Goal: Participate in discussion

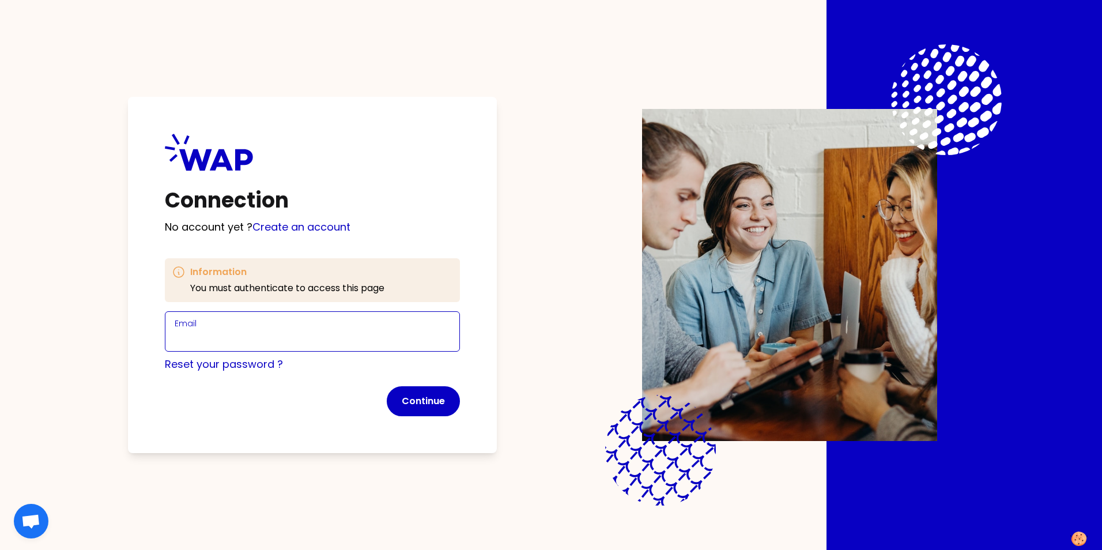
click at [378, 343] on input "Email" at bounding box center [313, 338] width 276 height 16
type input "k"
type input "[PERSON_NAME][EMAIL_ADDRESS][PERSON_NAME][DOMAIN_NAME]"
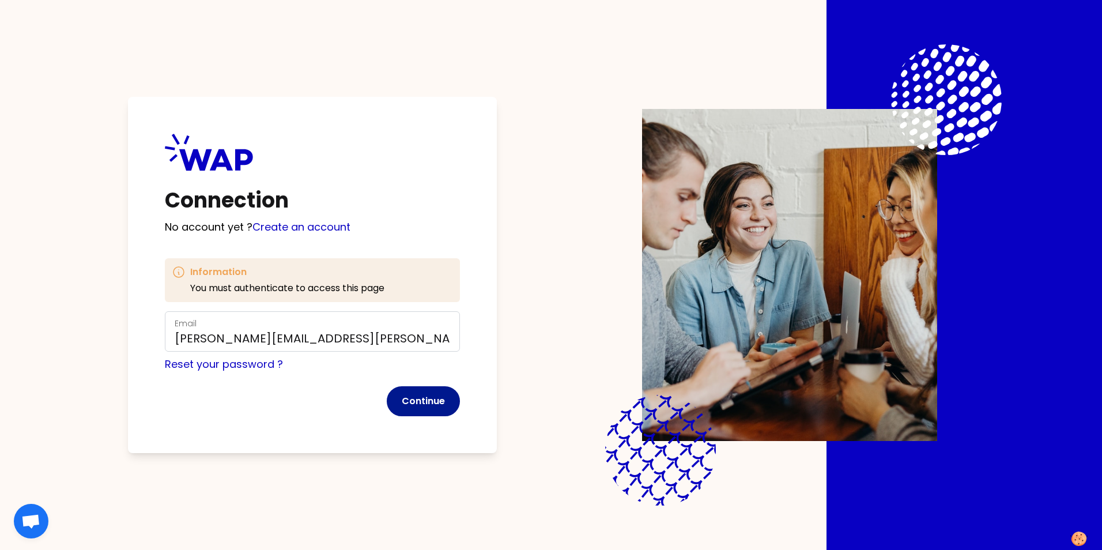
click at [428, 396] on button "Continue" at bounding box center [423, 401] width 73 height 30
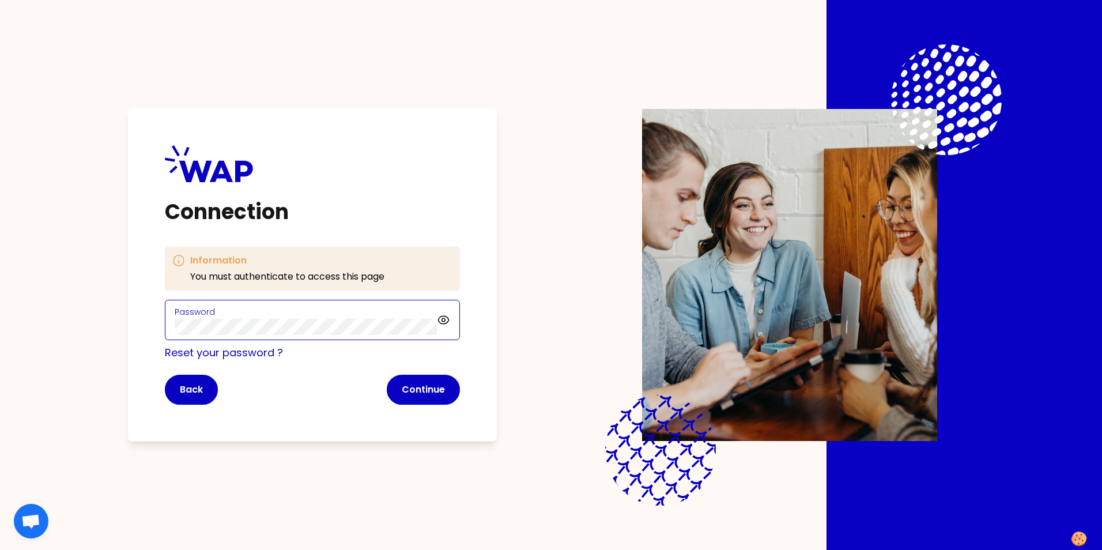
click button "Continue" at bounding box center [423, 390] width 73 height 30
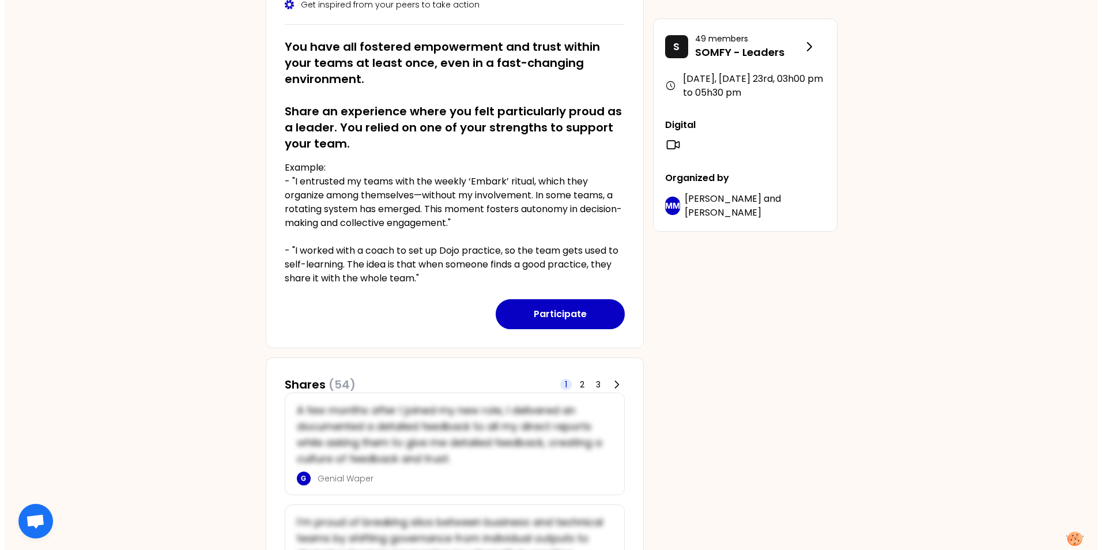
scroll to position [231, 0]
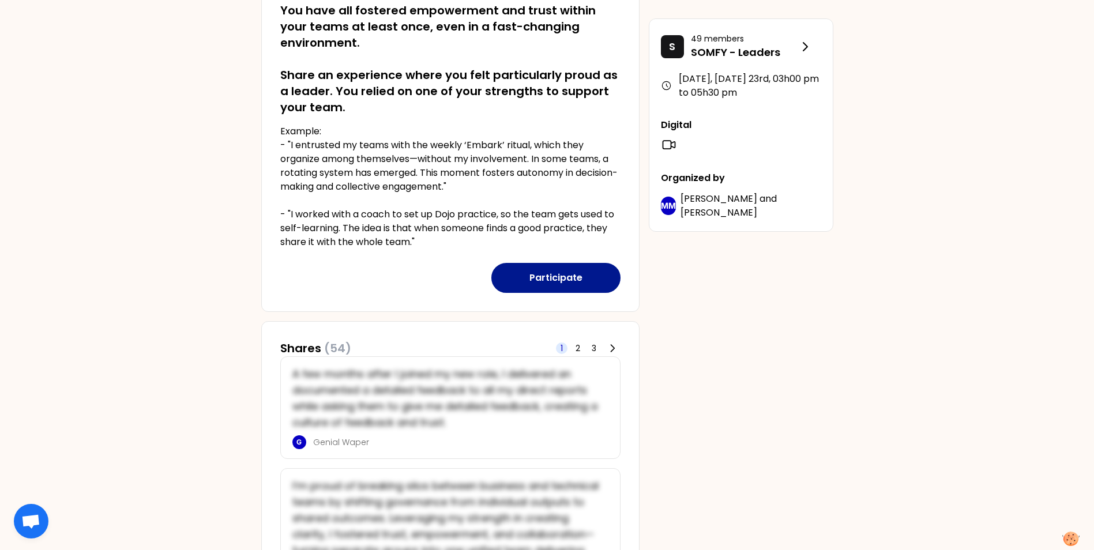
click at [559, 269] on button "Participate" at bounding box center [555, 278] width 129 height 30
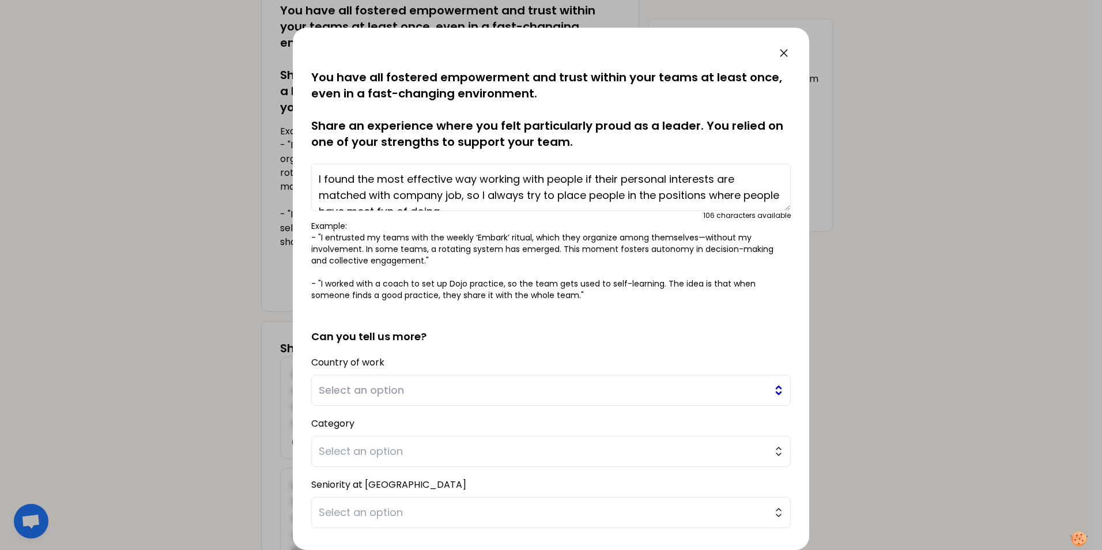
click at [466, 385] on span "Select an option" at bounding box center [543, 390] width 448 height 16
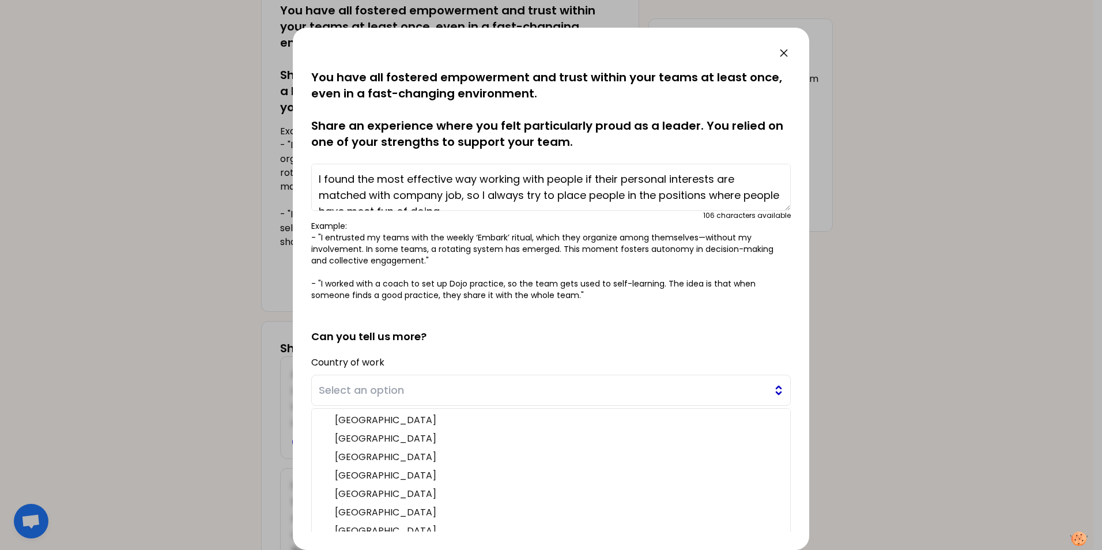
scroll to position [42, 0]
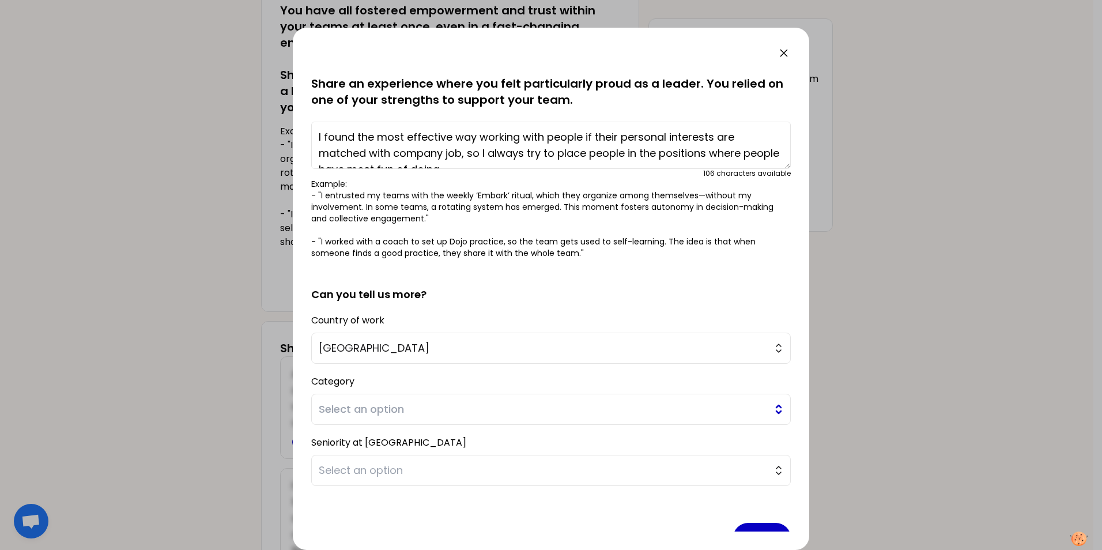
click at [475, 405] on span "Select an option" at bounding box center [543, 409] width 448 height 16
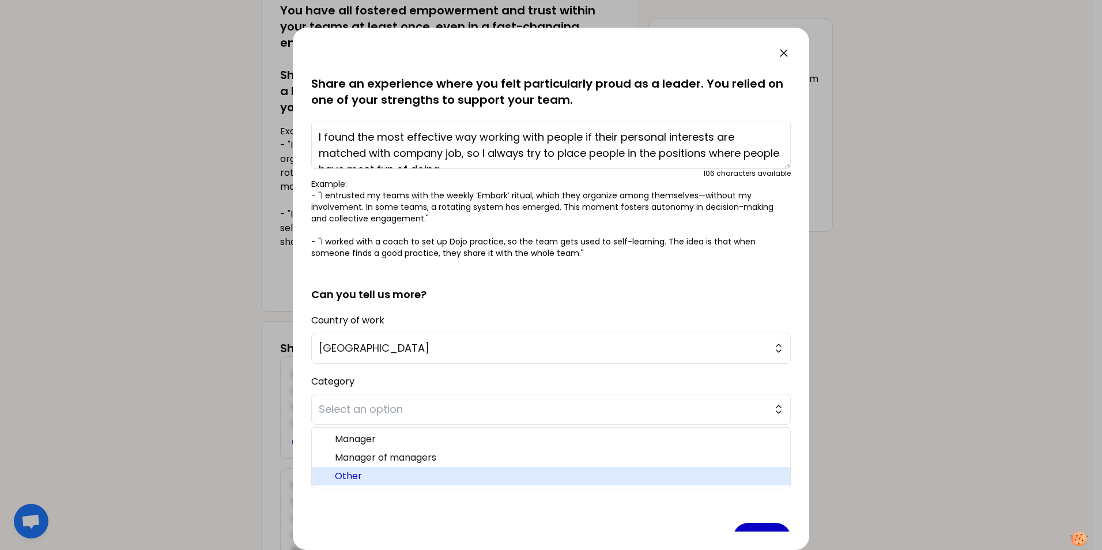
click at [453, 472] on ul "Manager Manager of managers Other" at bounding box center [551, 457] width 480 height 61
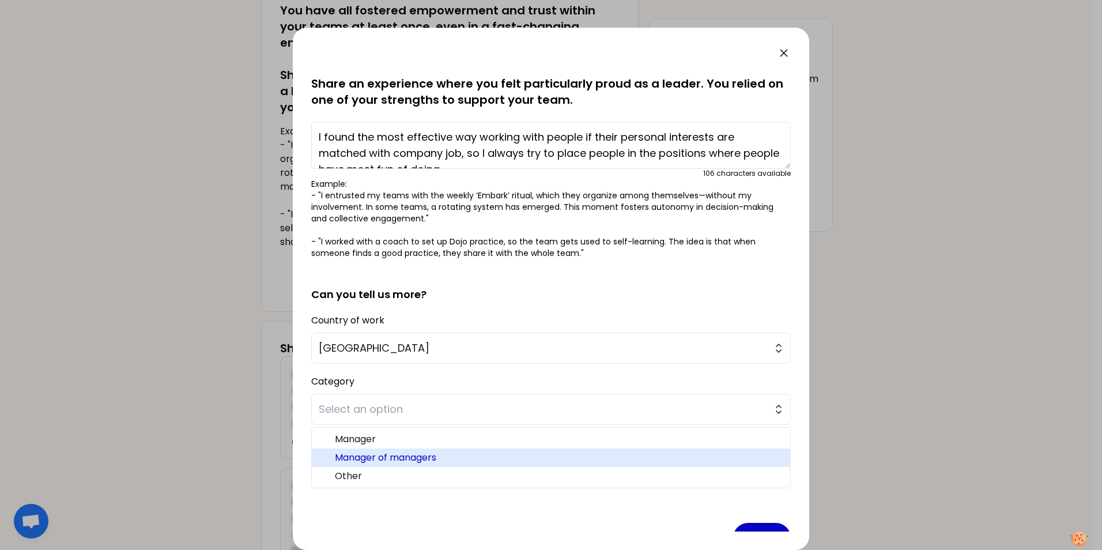
click at [453, 462] on span "Manager of managers" at bounding box center [558, 458] width 446 height 14
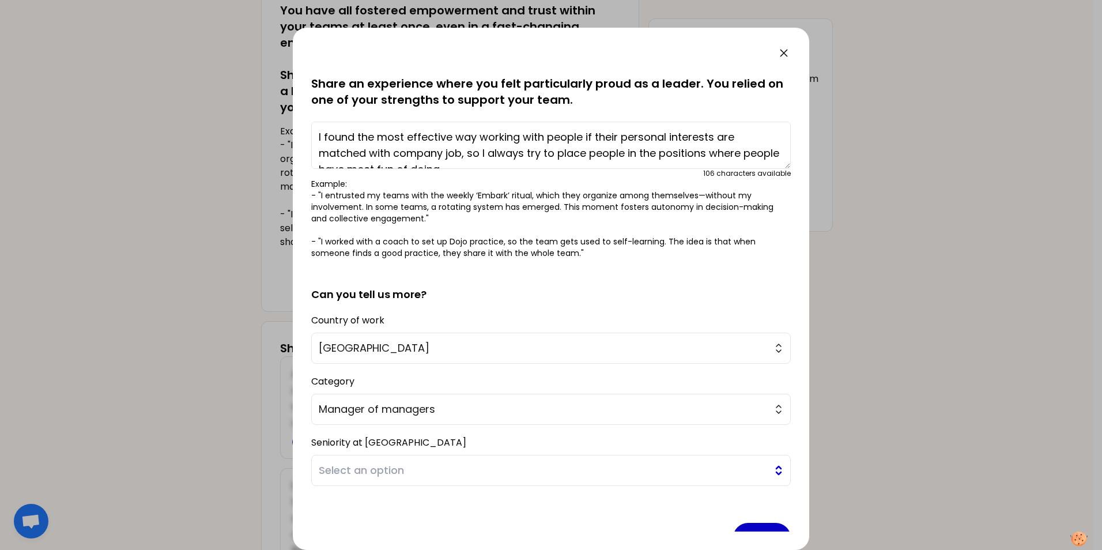
click at [406, 475] on span "Select an option" at bounding box center [543, 470] width 448 height 16
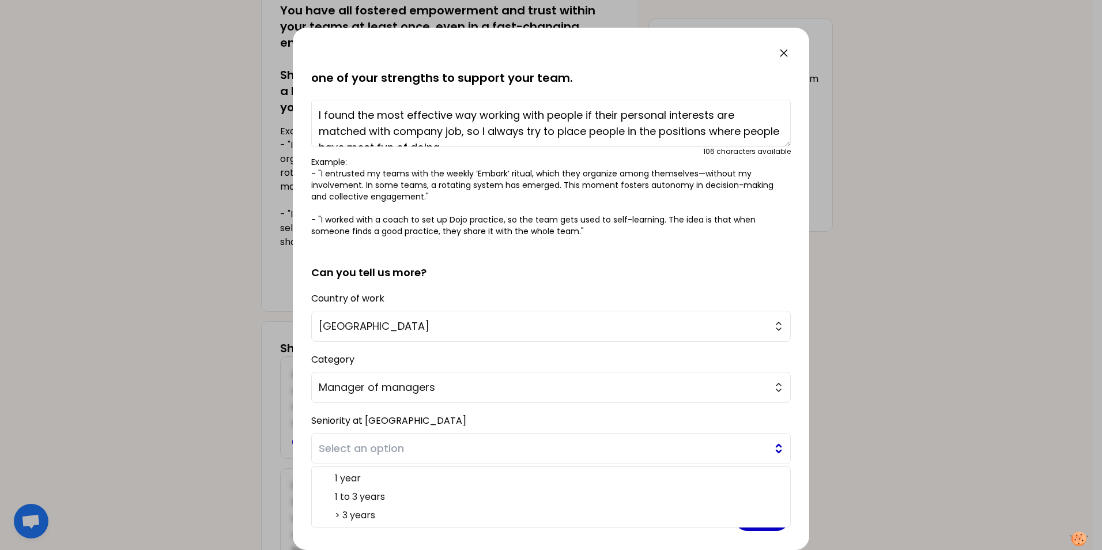
scroll to position [73, 0]
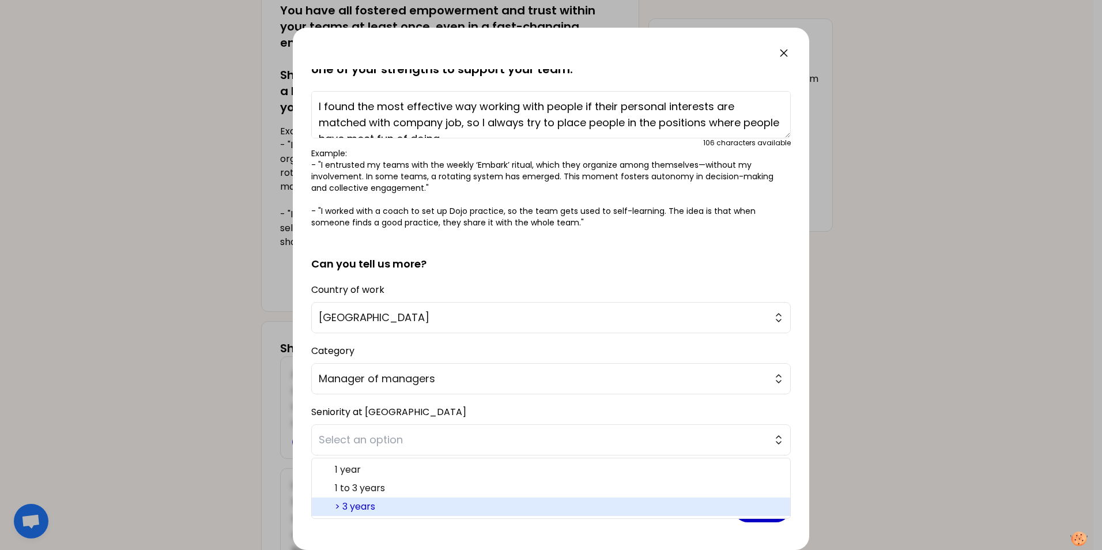
click at [397, 502] on span "> 3 years" at bounding box center [558, 507] width 446 height 14
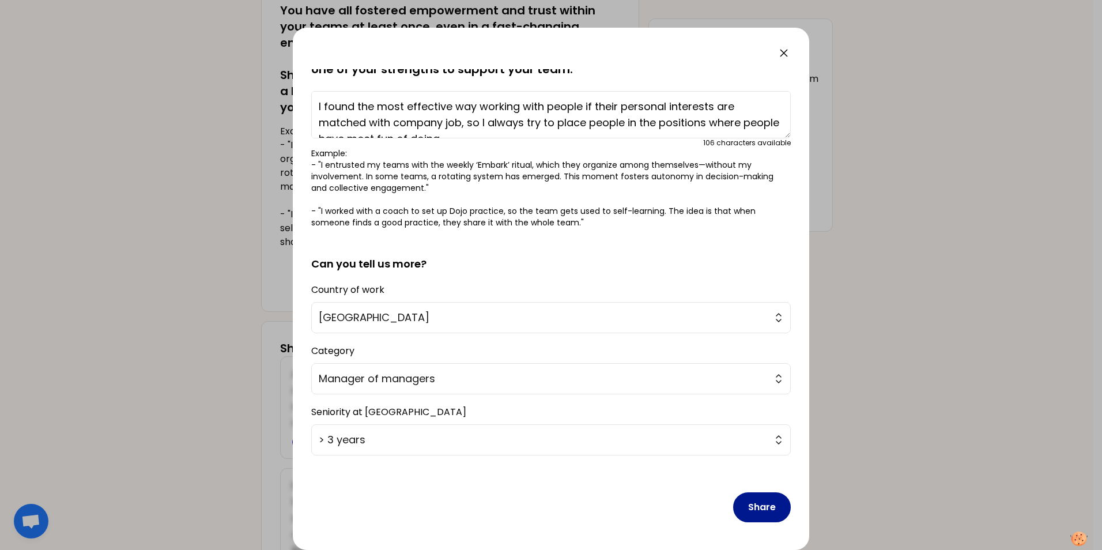
click at [742, 505] on button "Share" at bounding box center [762, 507] width 58 height 30
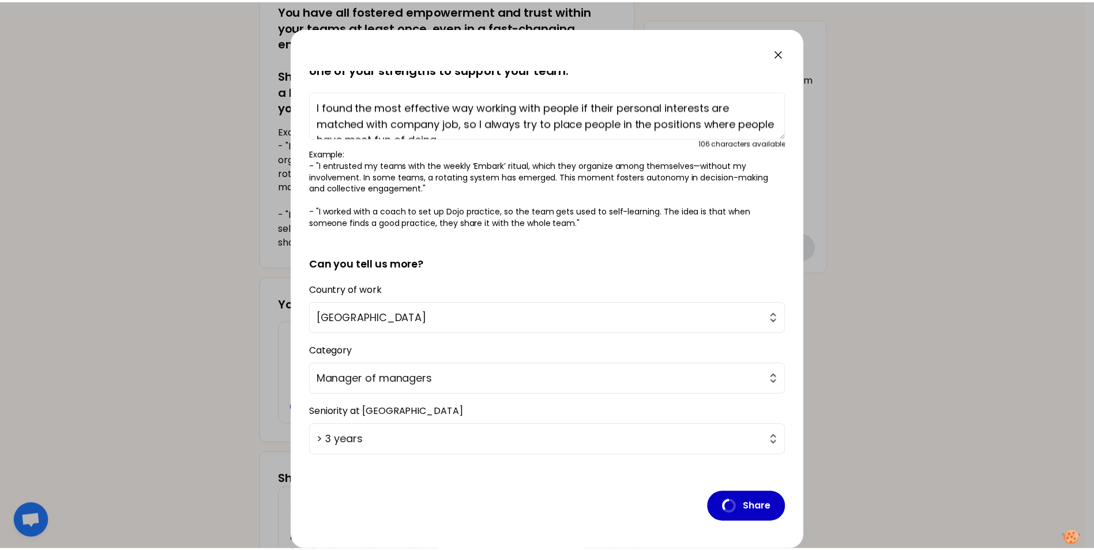
scroll to position [0, 0]
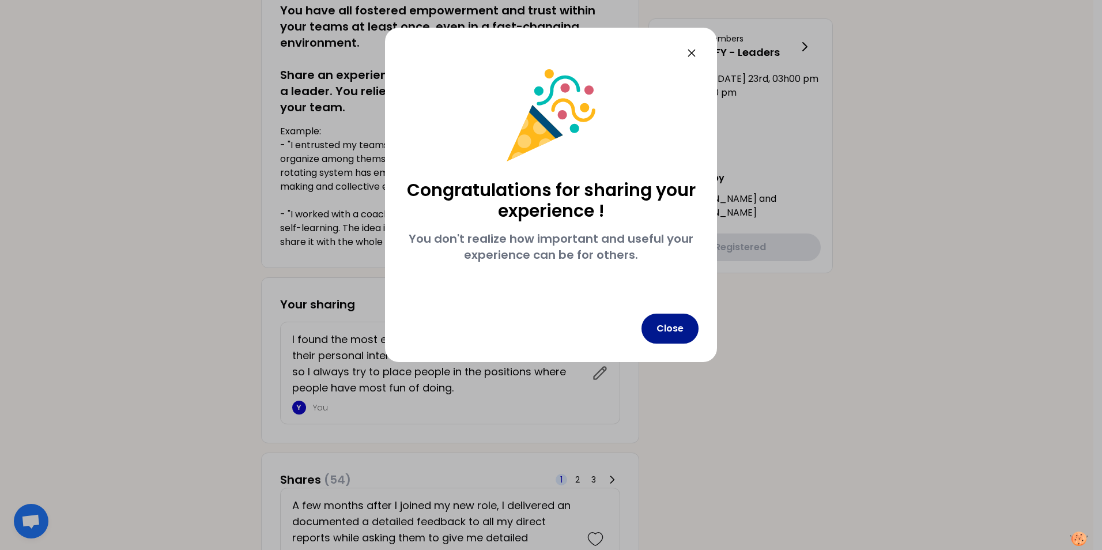
click at [670, 333] on button "Close" at bounding box center [670, 329] width 57 height 30
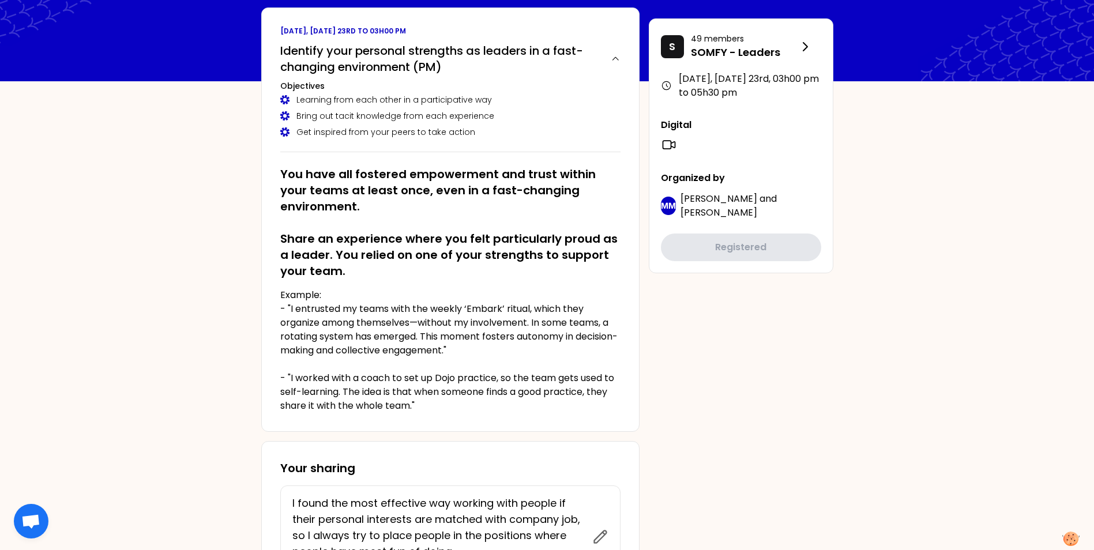
scroll to position [173, 0]
